Goal: Task Accomplishment & Management: Manage account settings

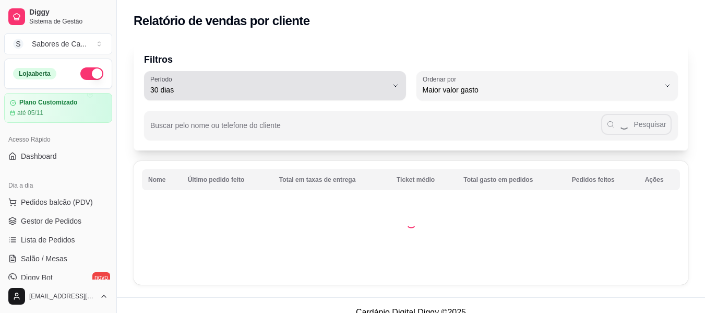
select select "30"
select select "HIGHEST_TOTAL_SPENT_WITH_ORDERS"
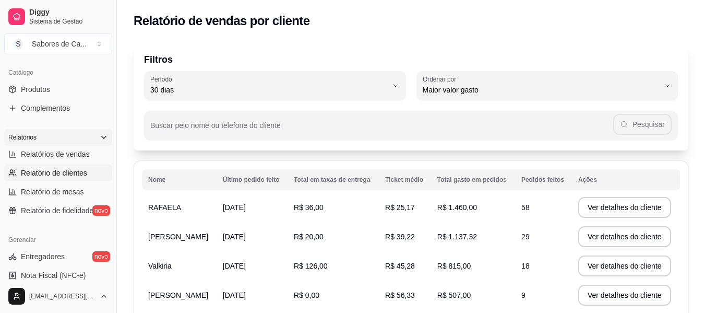
scroll to position [241, 0]
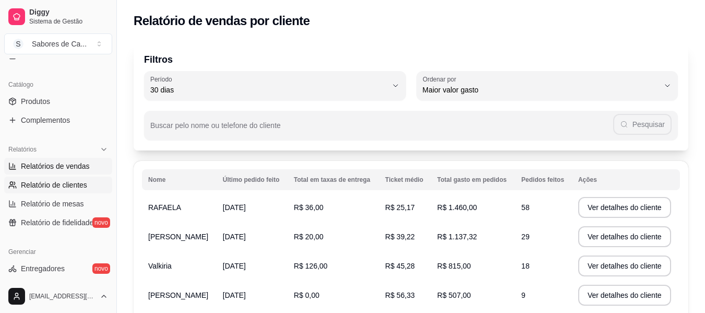
click at [84, 164] on span "Relatórios de vendas" at bounding box center [55, 166] width 69 height 10
select select "ALL"
select select "0"
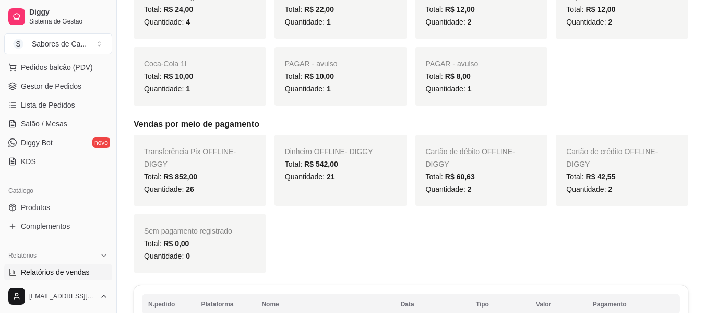
scroll to position [97, 0]
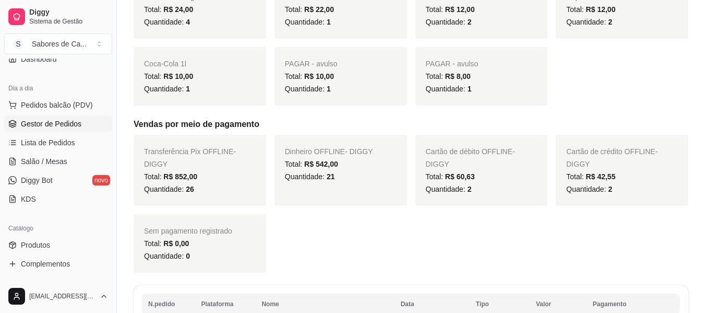
click at [93, 126] on link "Gestor de Pedidos" at bounding box center [58, 123] width 108 height 17
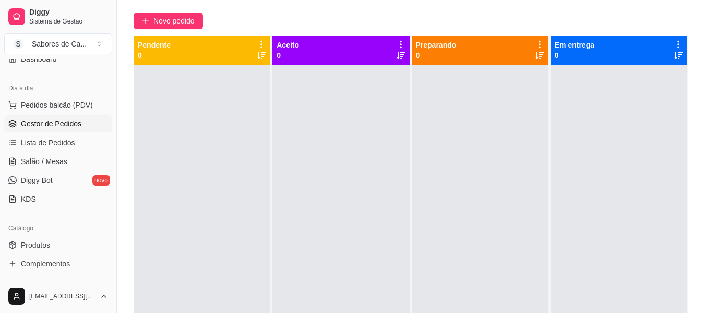
scroll to position [87, 0]
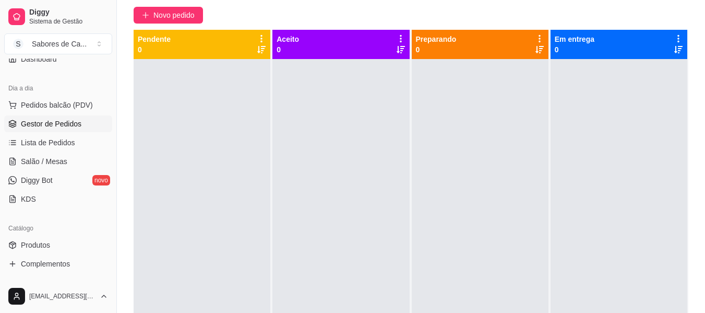
click at [345, 102] on div at bounding box center [340, 215] width 137 height 313
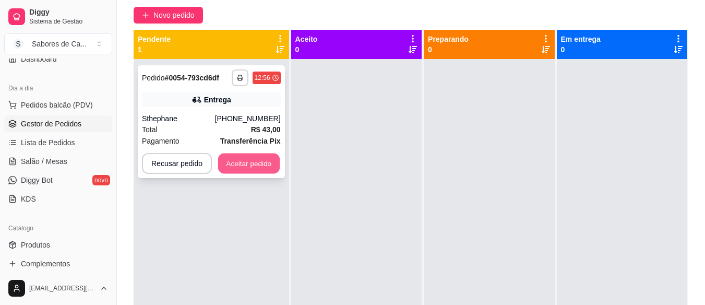
click at [235, 163] on button "Aceitar pedido" at bounding box center [249, 163] width 62 height 20
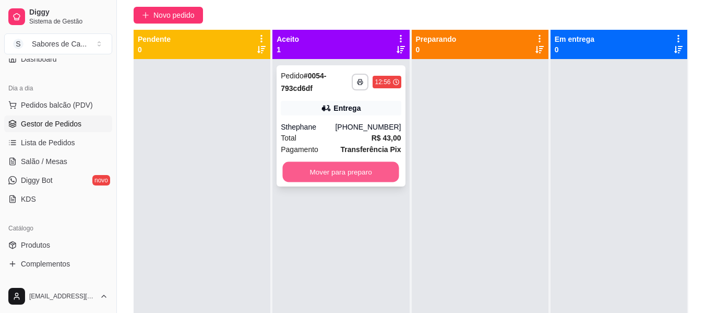
click at [347, 174] on button "Mover para preparo" at bounding box center [341, 172] width 116 height 20
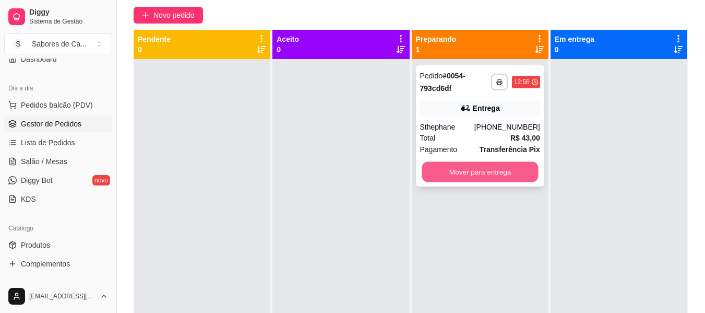
click at [474, 177] on button "Mover para entrega" at bounding box center [480, 172] width 116 height 20
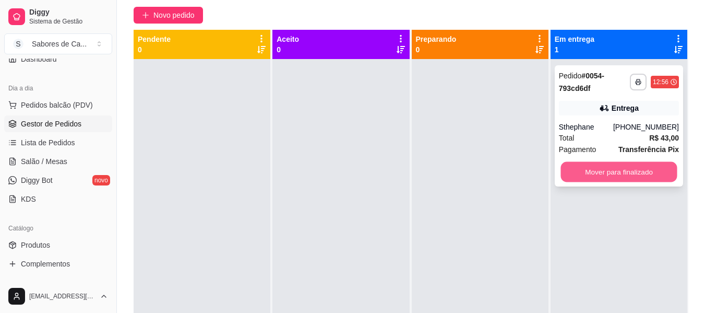
click at [597, 176] on button "Mover para finalizado" at bounding box center [619, 172] width 116 height 20
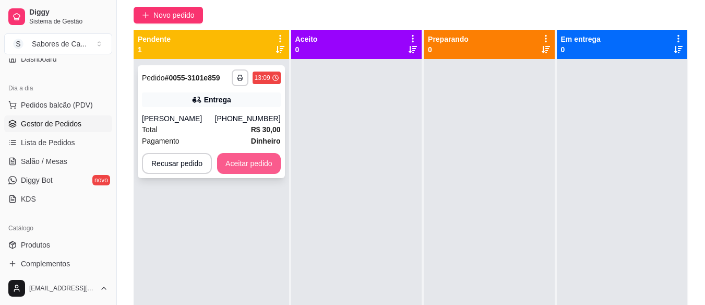
click at [249, 166] on button "Aceitar pedido" at bounding box center [249, 163] width 64 height 21
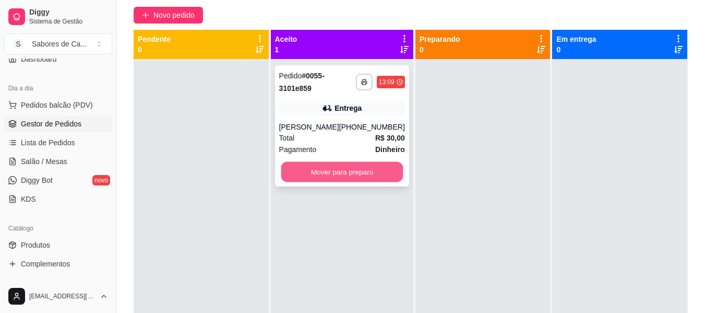
click at [327, 170] on button "Mover para preparo" at bounding box center [342, 172] width 122 height 20
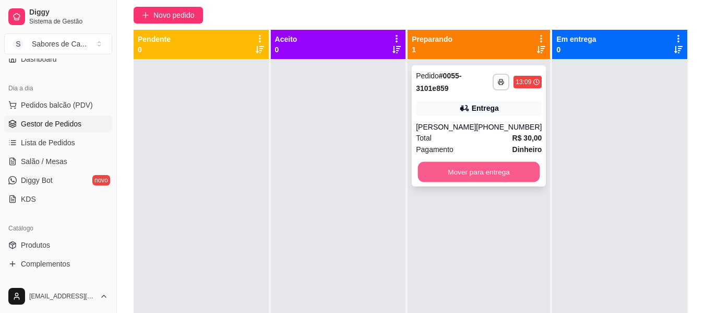
click at [491, 172] on button "Mover para entrega" at bounding box center [479, 172] width 122 height 20
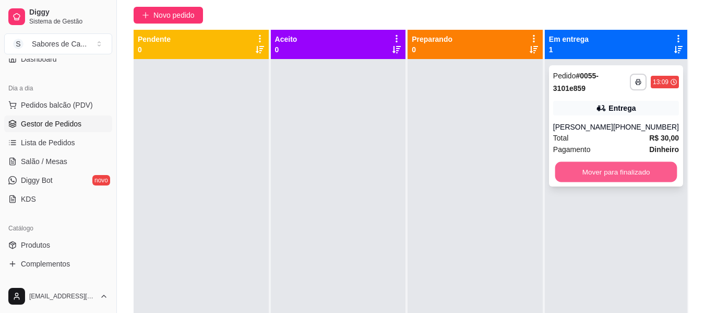
click at [586, 168] on button "Mover para finalizado" at bounding box center [616, 172] width 122 height 20
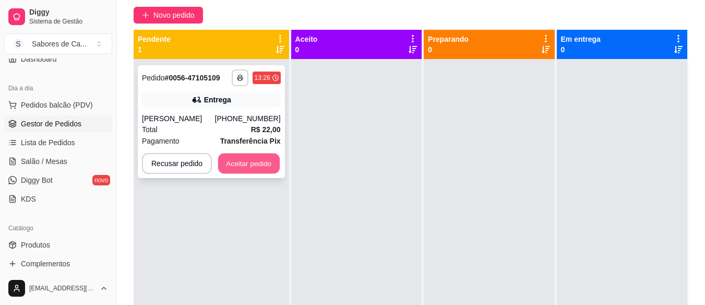
click at [243, 164] on button "Aceitar pedido" at bounding box center [249, 163] width 62 height 20
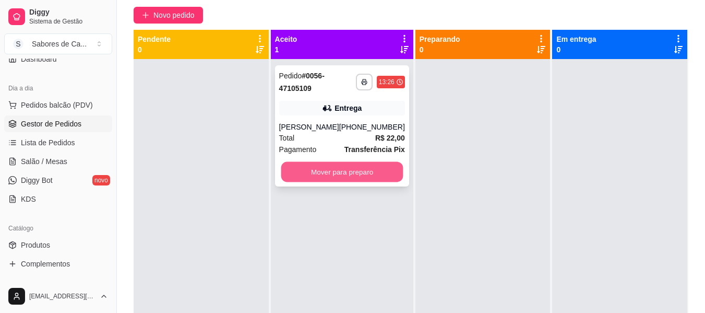
click at [386, 170] on button "Mover para preparo" at bounding box center [342, 172] width 122 height 20
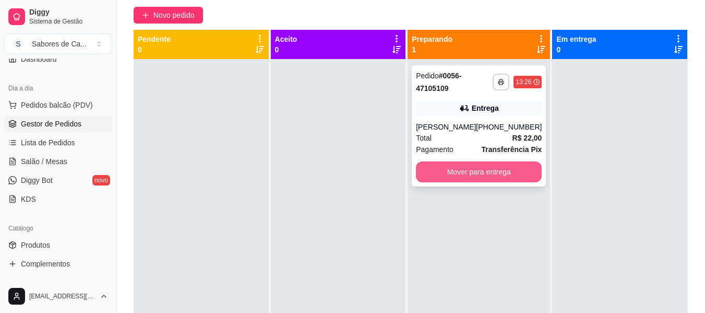
click at [445, 168] on button "Mover para entrega" at bounding box center [479, 171] width 126 height 21
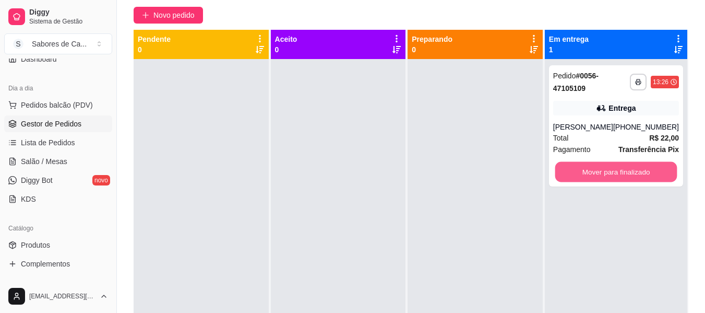
click at [573, 177] on button "Mover para finalizado" at bounding box center [616, 172] width 122 height 20
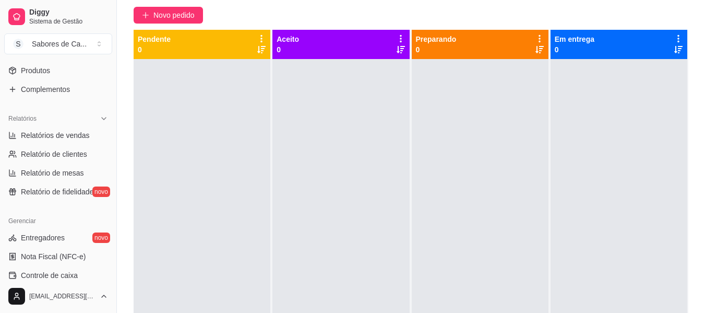
scroll to position [275, 0]
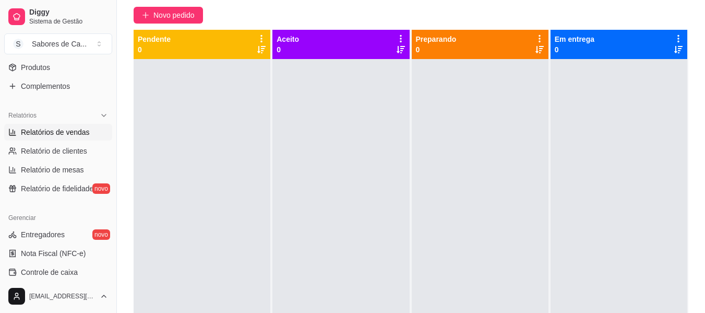
click at [74, 133] on span "Relatórios de vendas" at bounding box center [55, 132] width 69 height 10
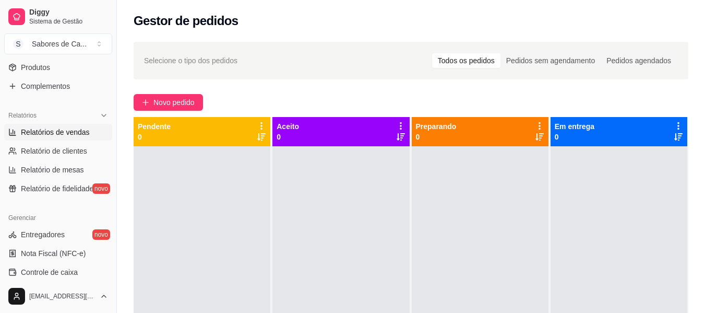
select select "ALL"
select select "0"
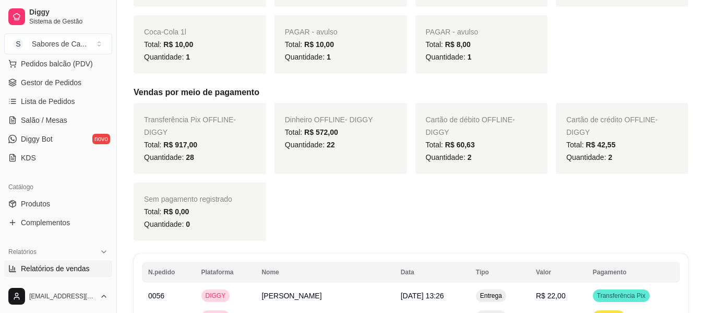
scroll to position [132, 0]
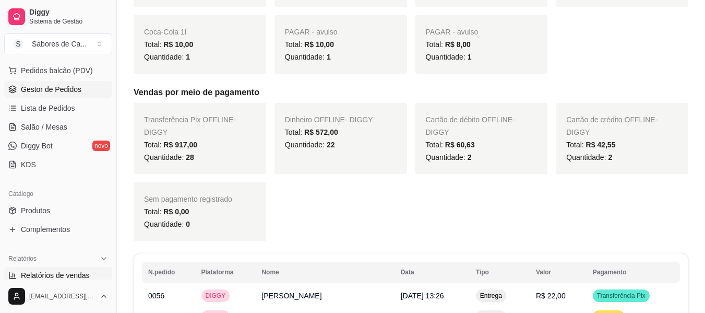
click at [66, 89] on span "Gestor de Pedidos" at bounding box center [51, 89] width 61 height 10
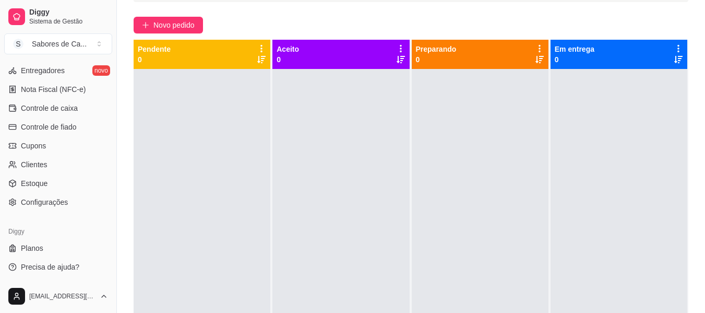
scroll to position [80, 0]
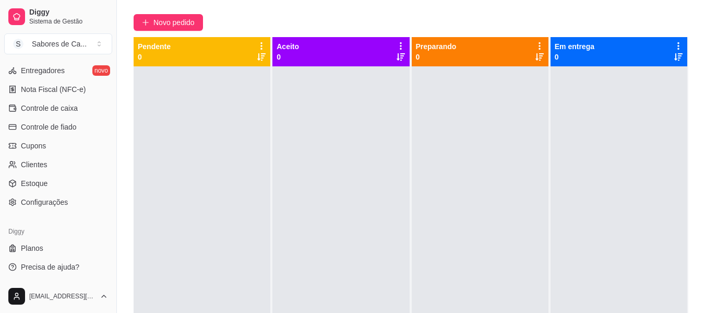
click at [111, 211] on div "Diggy Sistema de Gestão S Sabores de Ca ... Loja aberta Plano Customizado até 0…" at bounding box center [58, 156] width 116 height 313
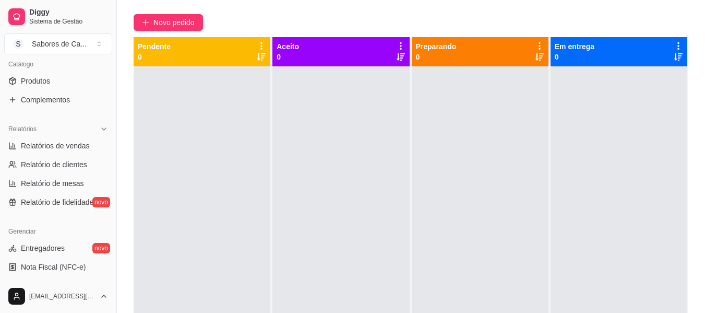
scroll to position [239, 0]
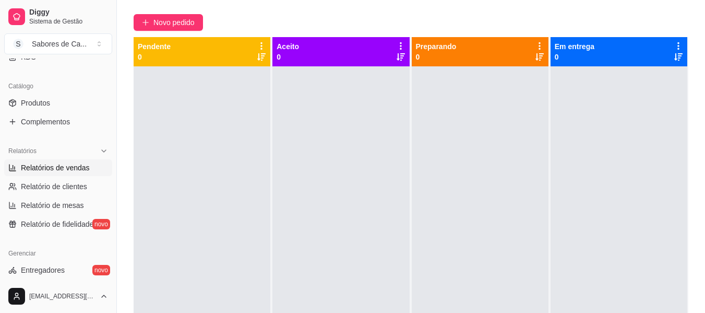
click at [89, 165] on link "Relatórios de vendas" at bounding box center [58, 167] width 108 height 17
select select "ALL"
select select "0"
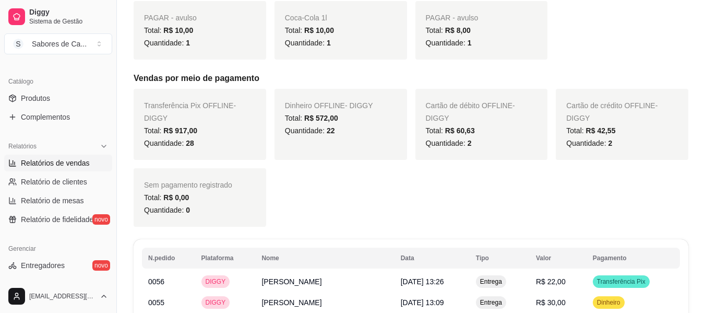
scroll to position [242, 0]
click at [82, 179] on span "Relatório de clientes" at bounding box center [54, 183] width 66 height 10
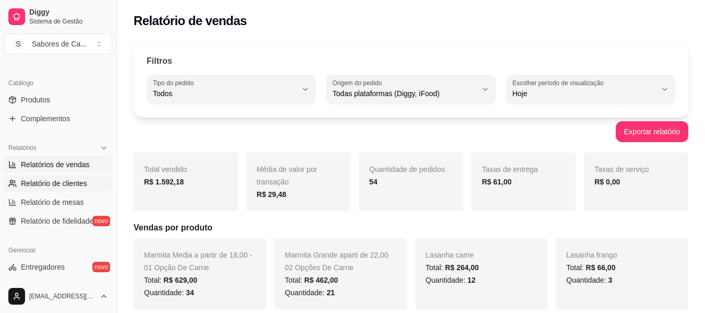
select select "30"
select select "HIGHEST_TOTAL_SPENT_WITH_ORDERS"
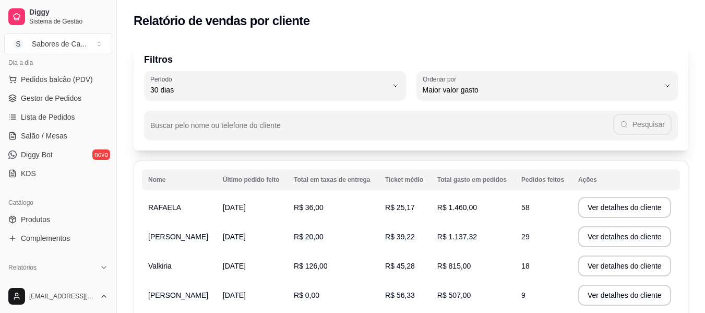
scroll to position [101, 0]
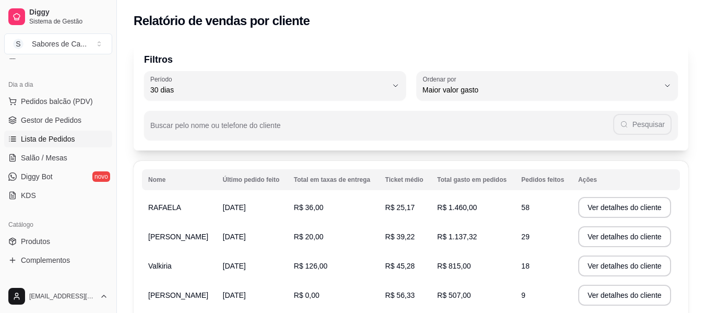
click at [75, 134] on link "Lista de Pedidos" at bounding box center [58, 138] width 108 height 17
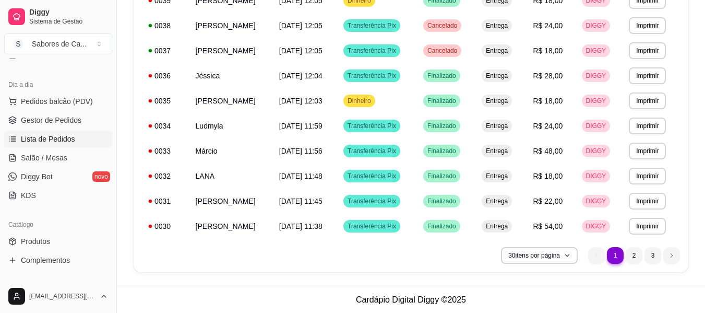
scroll to position [665, 0]
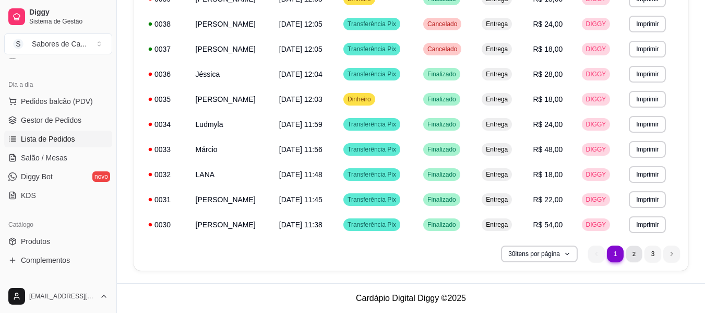
click at [635, 254] on li "2" at bounding box center [634, 253] width 16 height 16
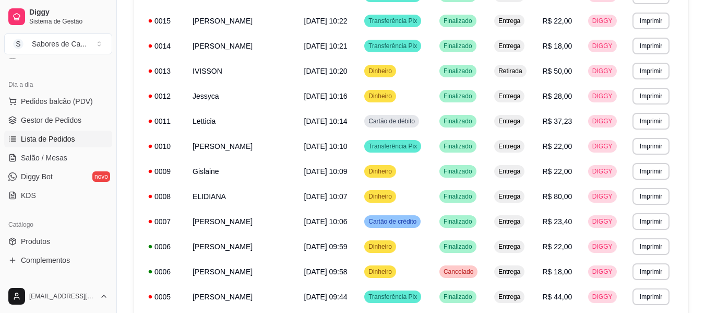
scroll to position [560, 0]
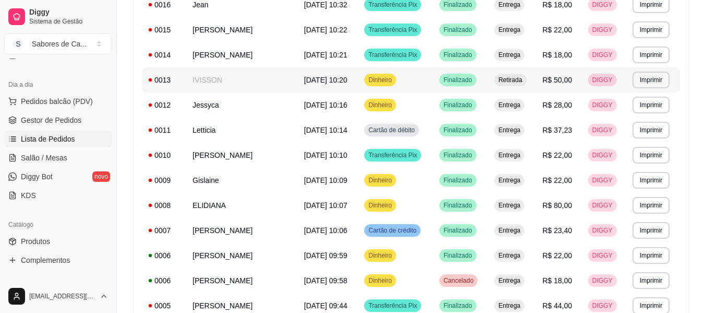
click at [424, 81] on td "Dinheiro" at bounding box center [395, 79] width 75 height 25
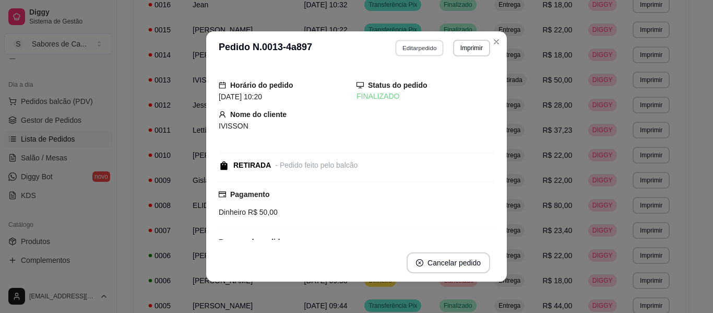
click at [429, 44] on button "Editar pedido" at bounding box center [420, 48] width 49 height 16
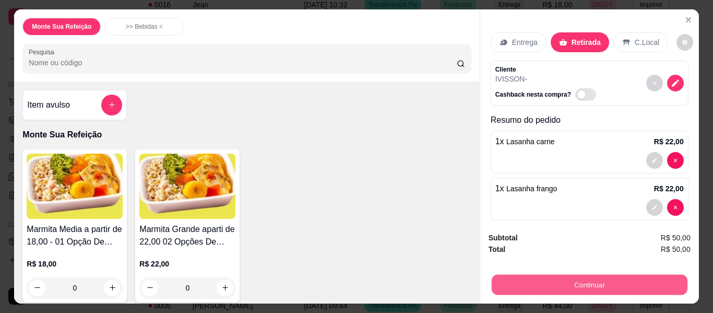
click at [549, 288] on button "Continuar" at bounding box center [589, 285] width 196 height 20
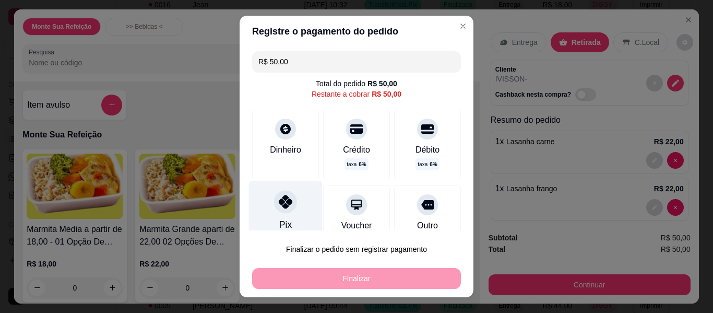
click at [274, 204] on div at bounding box center [285, 201] width 23 height 23
type input "R$ 0,00"
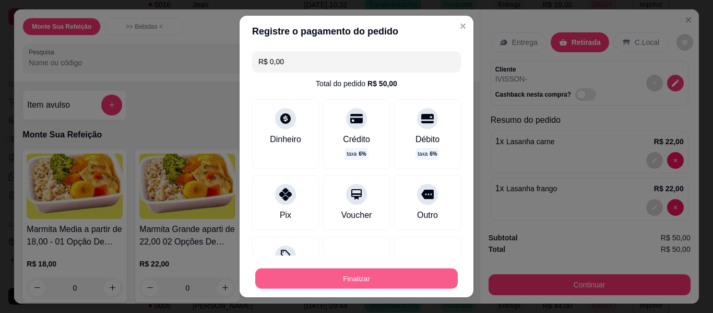
click at [291, 279] on button "Finalizar" at bounding box center [356, 278] width 203 height 20
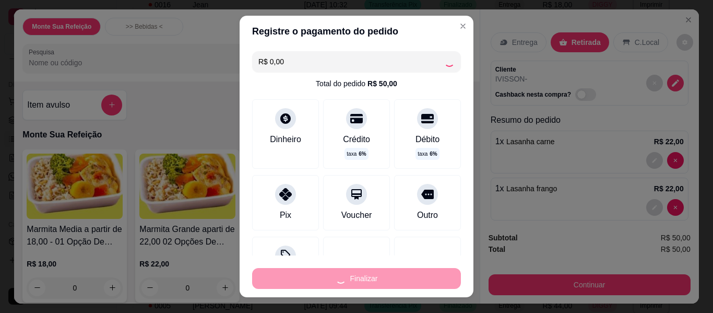
type input "0"
type input "-R$ 50,00"
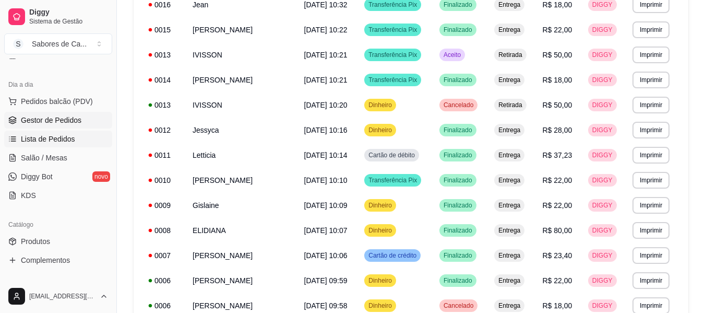
click at [75, 121] on span "Gestor de Pedidos" at bounding box center [51, 120] width 61 height 10
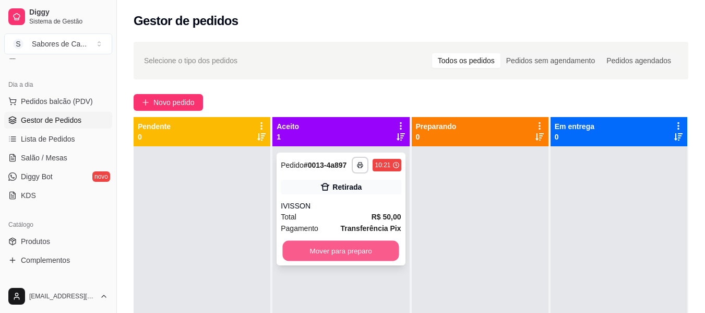
click at [376, 246] on button "Mover para preparo" at bounding box center [341, 251] width 116 height 20
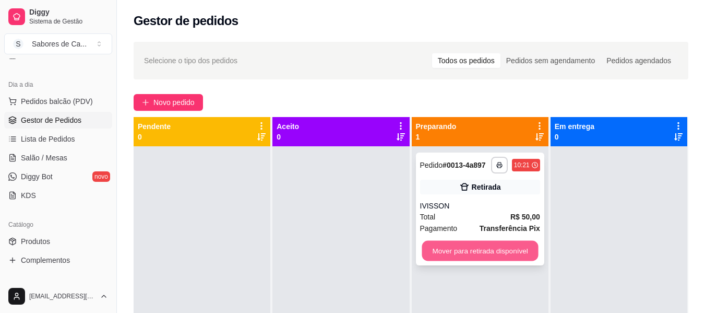
click at [469, 255] on button "Mover para retirada disponível" at bounding box center [480, 251] width 116 height 20
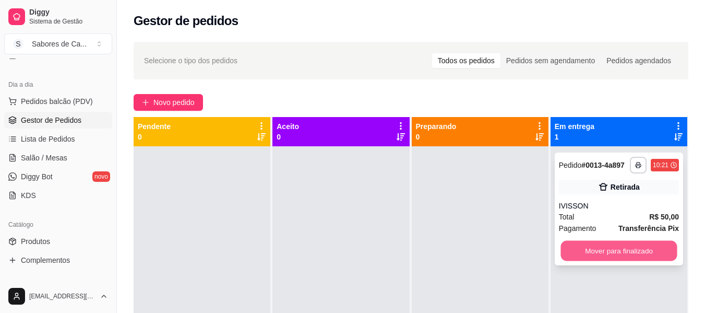
click at [584, 251] on button "Mover para finalizado" at bounding box center [619, 251] width 116 height 20
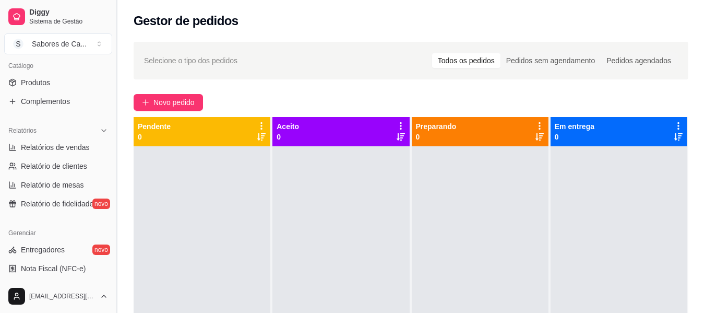
scroll to position [265, 0]
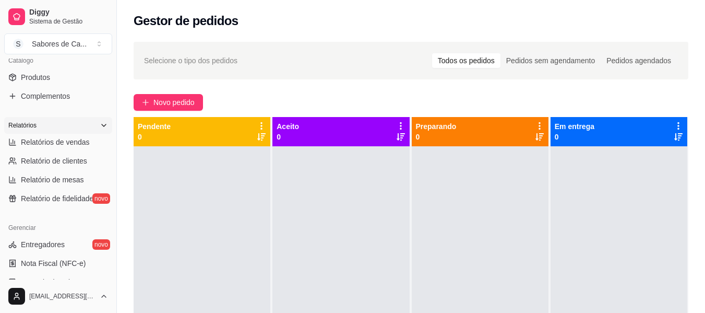
click at [77, 133] on div "Relatórios" at bounding box center [58, 125] width 108 height 17
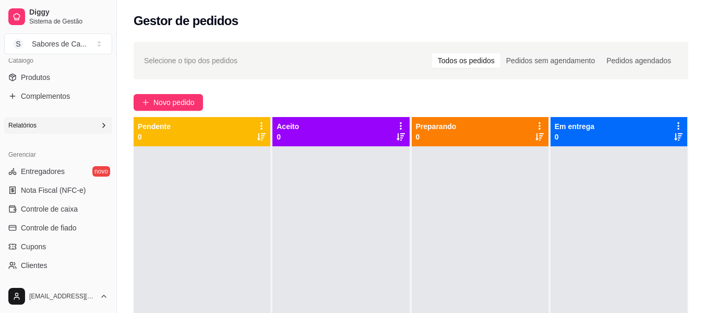
click at [100, 123] on icon at bounding box center [104, 125] width 8 height 8
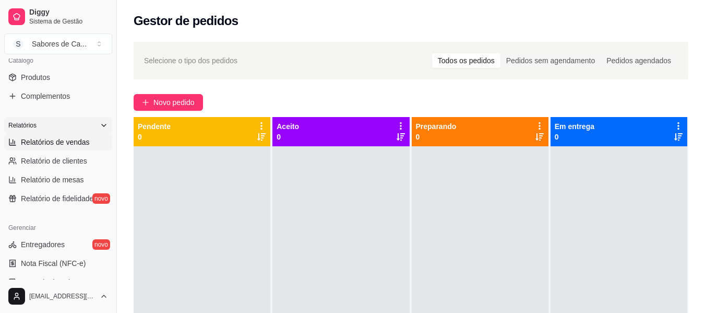
click at [90, 138] on link "Relatórios de vendas" at bounding box center [58, 142] width 108 height 17
select select "ALL"
select select "0"
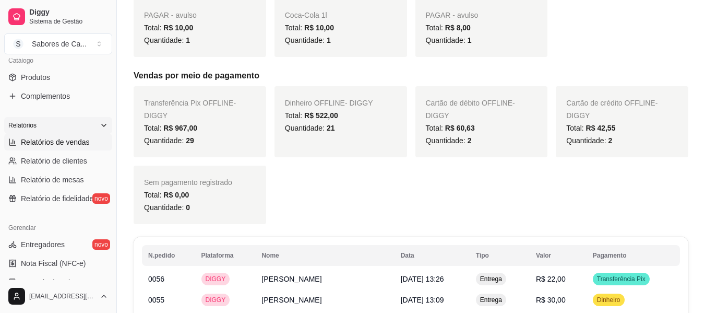
scroll to position [390, 0]
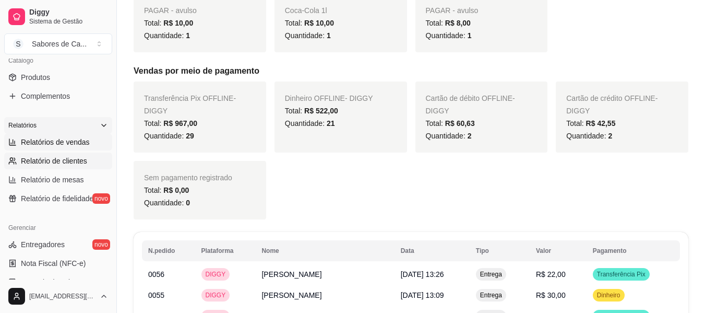
click at [34, 164] on span "Relatório de clientes" at bounding box center [54, 161] width 66 height 10
select select "30"
select select "HIGHEST_TOTAL_SPENT_WITH_ORDERS"
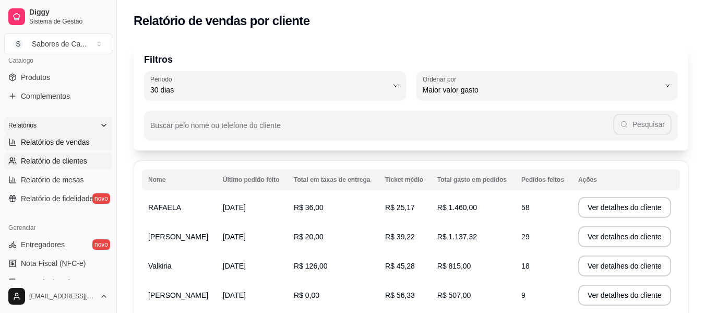
click at [67, 140] on span "Relatórios de vendas" at bounding box center [55, 142] width 69 height 10
select select "ALL"
select select "0"
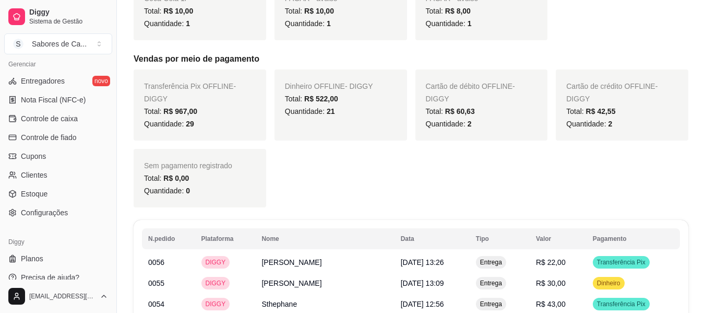
scroll to position [438, 0]
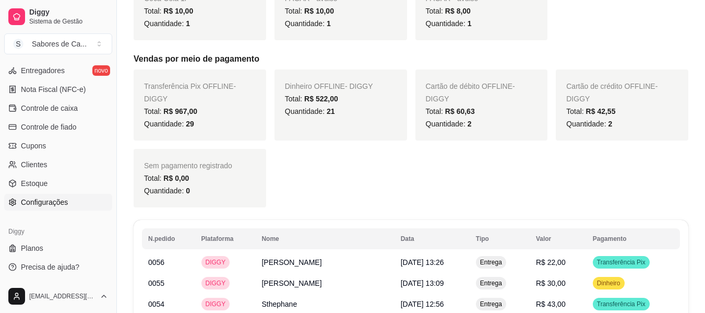
click at [76, 203] on link "Configurações" at bounding box center [58, 202] width 108 height 17
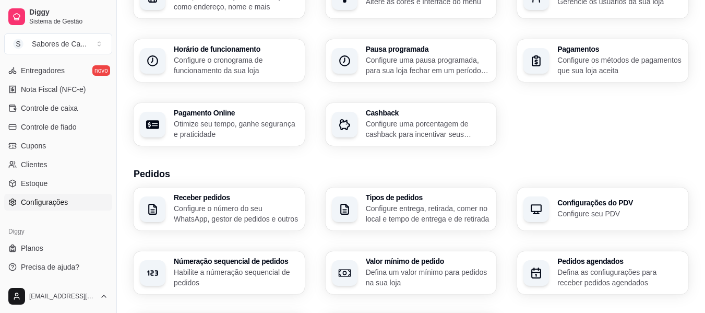
scroll to position [116, 0]
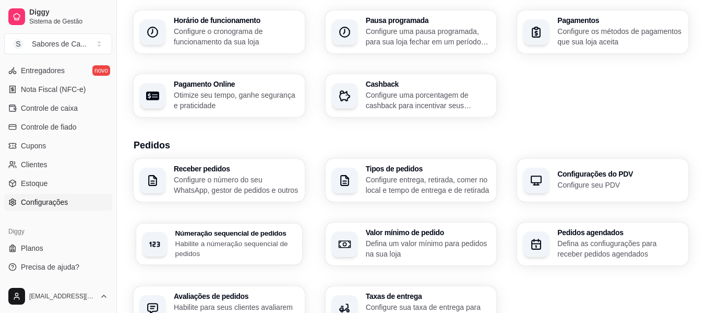
click at [243, 249] on p "Habilite a númeração sequencial de pedidos" at bounding box center [235, 248] width 121 height 20
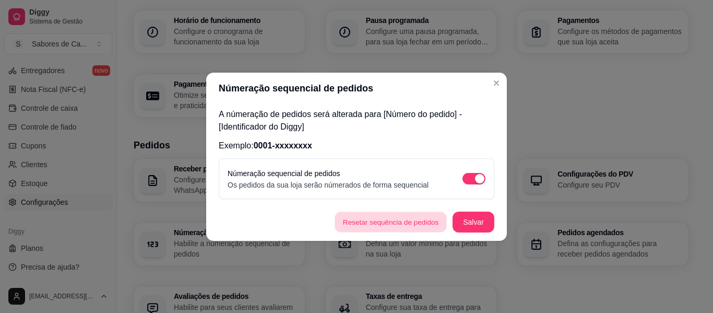
click at [405, 225] on button "Resetar sequência de pedidos" at bounding box center [391, 221] width 112 height 20
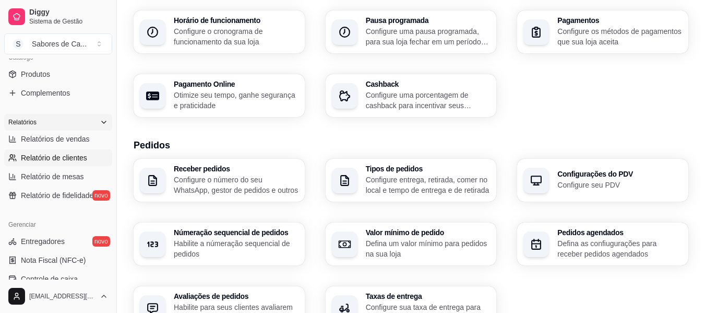
scroll to position [263, 0]
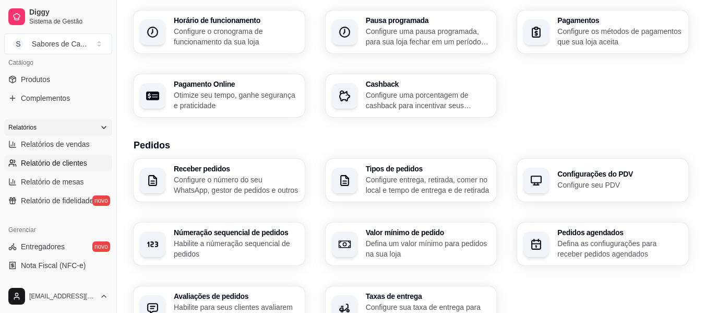
click at [85, 154] on link "Relatório de clientes" at bounding box center [58, 162] width 108 height 17
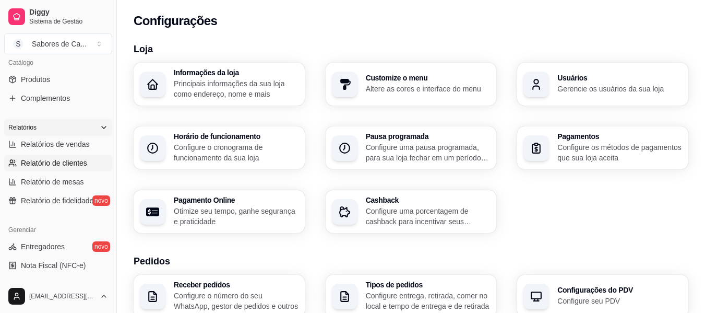
select select "30"
select select "HIGHEST_TOTAL_SPENT_WITH_ORDERS"
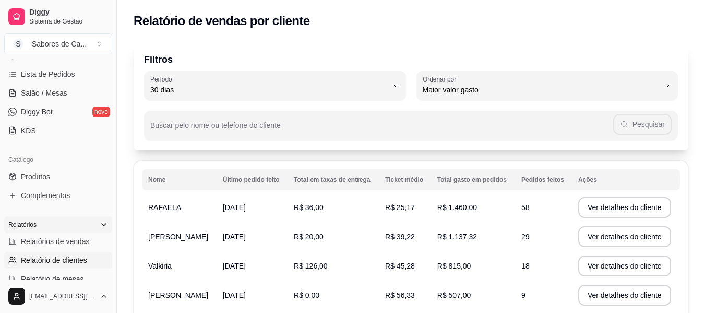
scroll to position [80, 0]
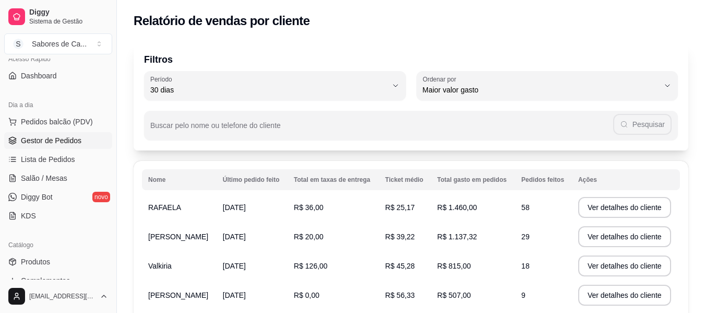
click at [75, 143] on span "Gestor de Pedidos" at bounding box center [51, 140] width 61 height 10
